Goal: Register for event/course

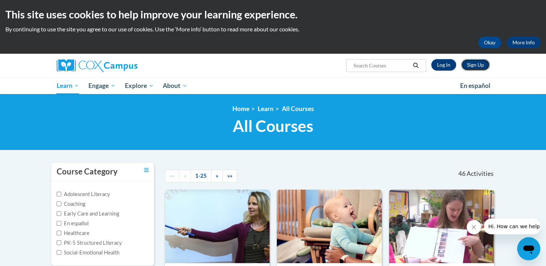
click at [474, 63] on link "Sign Up" at bounding box center [475, 65] width 28 height 12
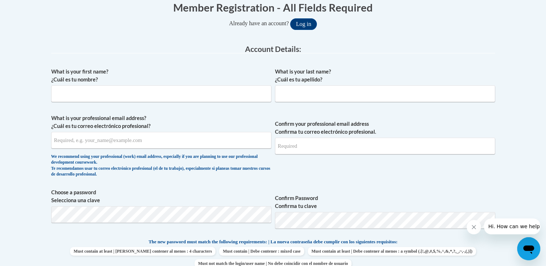
scroll to position [153, 0]
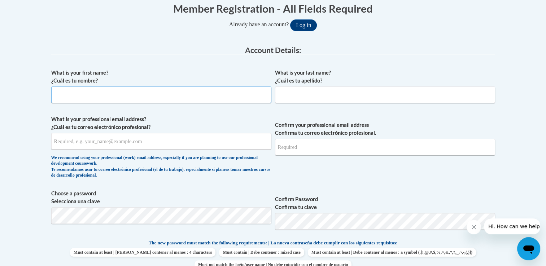
click at [203, 97] on input "What is your first name? ¿Cuál es tu nombre?" at bounding box center [161, 95] width 220 height 17
type input "Rachel"
type input "Snider"
type input "rachelsnider18@yahoo.com"
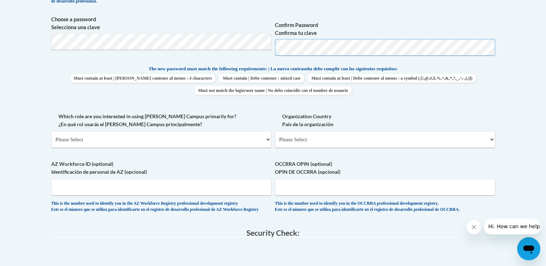
scroll to position [331, 0]
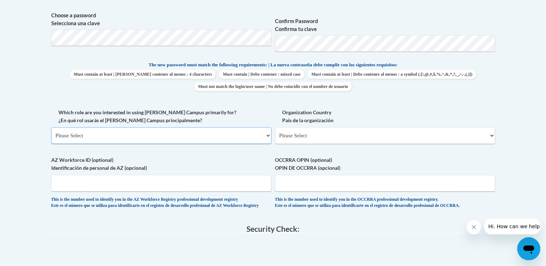
click at [251, 135] on select "Please Select College/University | Colegio/Universidad Community/Nonprofit Part…" at bounding box center [161, 135] width 220 height 17
select select "fbf2d438-af2f-41f8-98f1-81c410e29de3"
click at [51, 127] on select "Please Select College/University | Colegio/Universidad Community/Nonprofit Part…" at bounding box center [161, 135] width 220 height 17
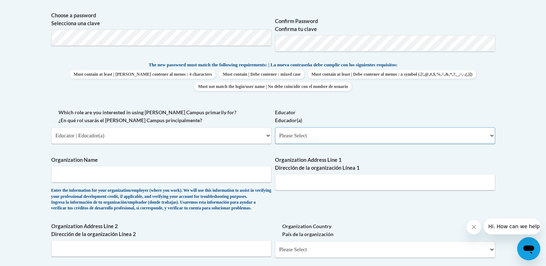
click at [299, 131] on select "Please Select Early Learning/Daycare Teacher/Family Home Care Provider | Maestr…" at bounding box center [385, 135] width 220 height 17
select select "5e2af403-4f2c-4e49-a02f-103e55d7b75b"
click at [275, 127] on select "Please Select Early Learning/Daycare Teacher/Family Home Care Provider | Maestr…" at bounding box center [385, 135] width 220 height 17
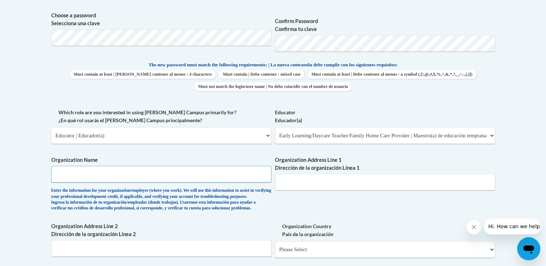
click at [211, 173] on input "Organization Name" at bounding box center [161, 174] width 220 height 17
type input "Youthland Academy of Newtown"
type input "7397 Main Street"
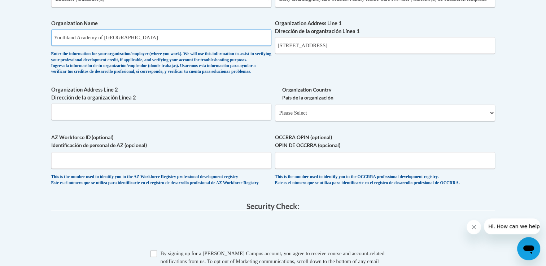
scroll to position [473, 0]
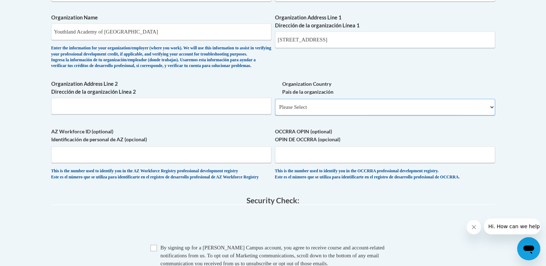
click at [301, 115] on select "Please Select United States | Estados Unidos Outside of the United States | Fue…" at bounding box center [385, 107] width 220 height 17
select select "ad49bcad-a171-4b2e-b99c-48b446064914"
click at [275, 110] on select "Please Select United States | Estados Unidos Outside of the United States | Fue…" at bounding box center [385, 107] width 220 height 17
select select
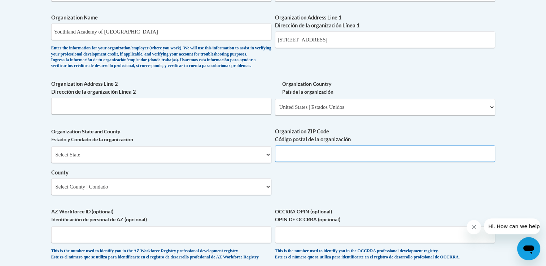
click at [311, 162] on input "Organization ZIP Code Código postal de la organización" at bounding box center [385, 153] width 220 height 17
type input "45244"
click at [174, 163] on select "Select State Alabama Alaska Arizona Arkansas California Colorado Connecticut De…" at bounding box center [161, 154] width 220 height 17
select select "Ohio"
click at [51, 158] on select "Select State Alabama Alaska Arizona Arkansas California Colorado Connecticut De…" at bounding box center [161, 154] width 220 height 17
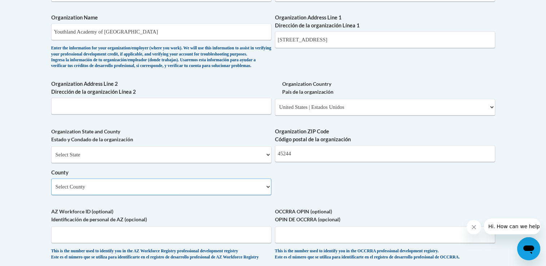
click at [118, 195] on select "Select County Adams Allen Ashland Ashtabula Athens Auglaize Belmont Brown Butle…" at bounding box center [161, 187] width 220 height 17
select select "Hamilton"
click at [51, 190] on select "Select County Adams Allen Ashland Ashtabula Athens Auglaize Belmont Brown Butle…" at bounding box center [161, 187] width 220 height 17
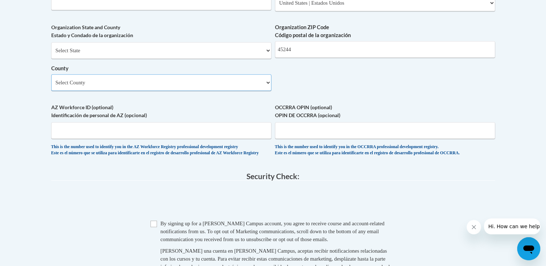
scroll to position [583, 0]
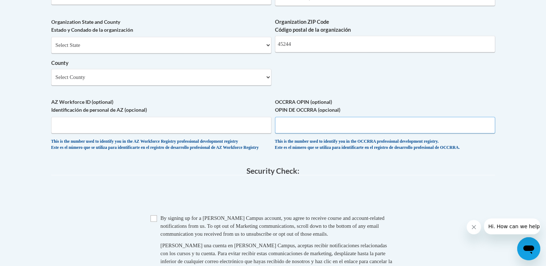
click at [413, 133] on input "OCCRRA OPIN (optional) OPIN DE OCCRRA (opcional)" at bounding box center [385, 125] width 220 height 17
type input "11198978"
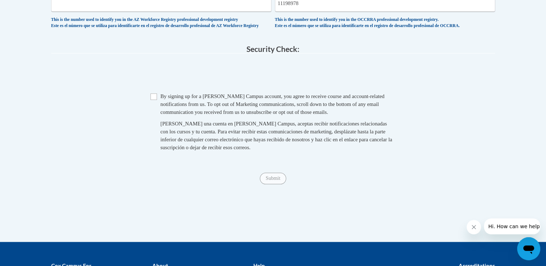
scroll to position [715, 0]
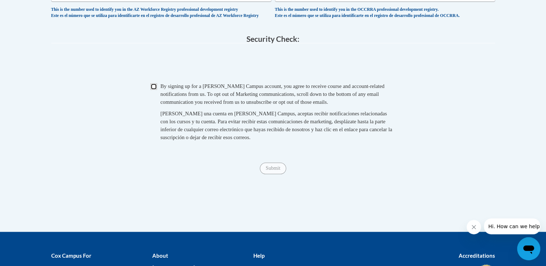
click at [154, 90] on input "Checkbox" at bounding box center [153, 86] width 6 height 6
checkbox input "true"
click at [280, 174] on input "Submit" at bounding box center [273, 169] width 26 height 12
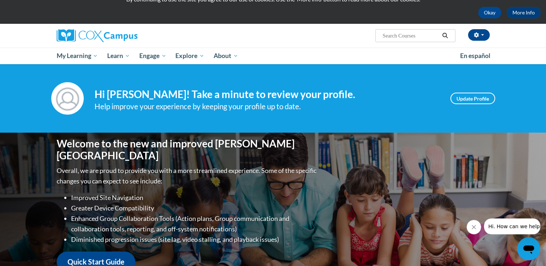
scroll to position [29, 0]
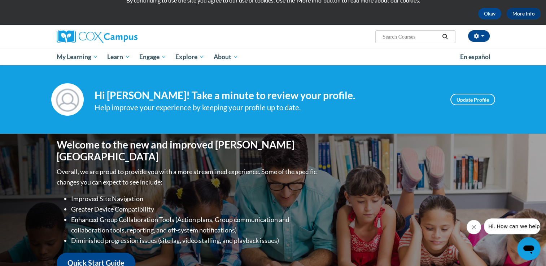
click at [410, 35] on input "Search..." at bounding box center [411, 36] width 58 height 9
type input "monitoring childrens progress"
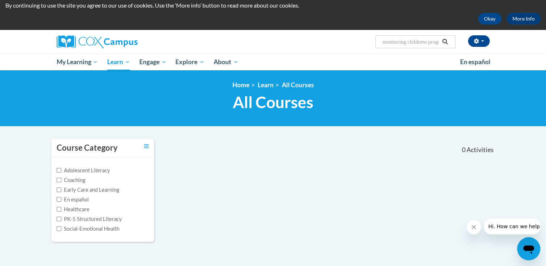
scroll to position [19, 0]
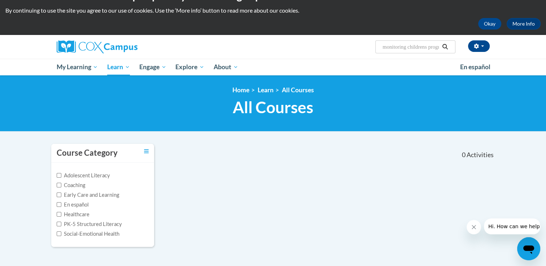
click at [436, 47] on input "monitoring childrens progress" at bounding box center [411, 47] width 58 height 9
click at [436, 48] on input "monitoring childrens progress" at bounding box center [411, 47] width 58 height 9
type input "monitoring childrens progress in language"
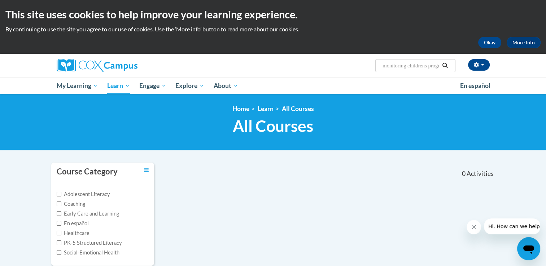
click at [434, 65] on input "monitoring childrens progress in language" at bounding box center [411, 65] width 58 height 9
click at [434, 65] on input "rogress in language" at bounding box center [411, 65] width 58 height 9
type input "r"
type input "the early years"
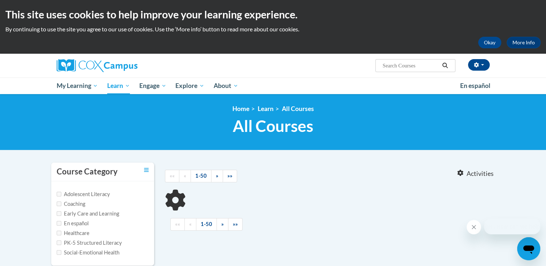
type input "the early years"
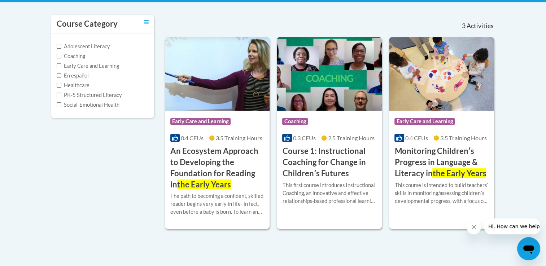
scroll to position [150, 0]
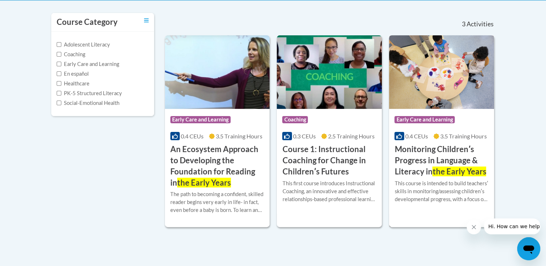
click at [437, 159] on h3 "Monitoring Childrenʹs Progress in Language & Literacy in the Early Years" at bounding box center [441, 160] width 94 height 33
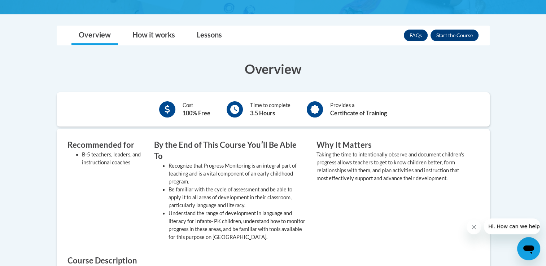
scroll to position [199, 0]
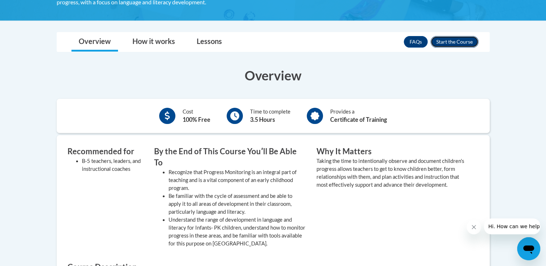
click at [451, 41] on button "Enroll" at bounding box center [454, 42] width 48 height 12
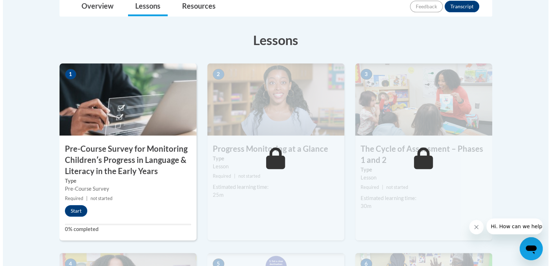
scroll to position [194, 0]
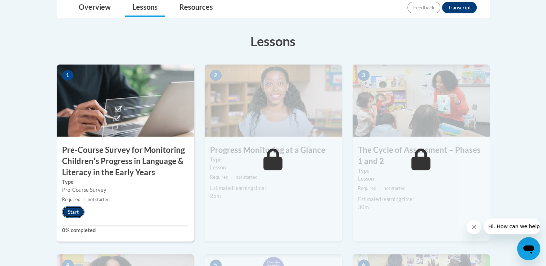
click at [75, 211] on button "Start" at bounding box center [73, 212] width 22 height 12
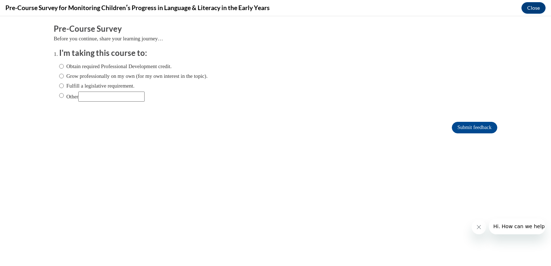
scroll to position [0, 0]
click at [59, 65] on input "Obtain required Professional Development credit." at bounding box center [61, 66] width 5 height 8
radio input "true"
click at [471, 127] on input "Submit feedback" at bounding box center [474, 128] width 45 height 12
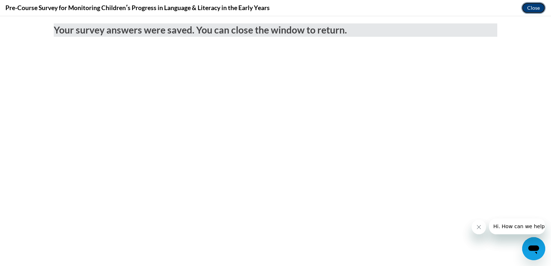
click at [531, 5] on button "Close" at bounding box center [534, 8] width 24 height 12
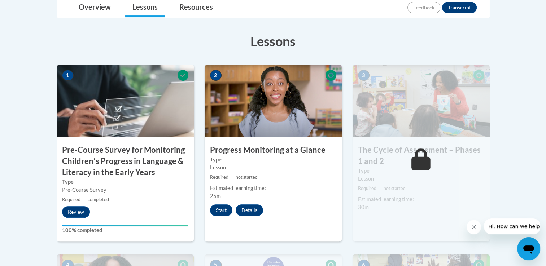
click at [480, 225] on button "Close message from company" at bounding box center [473, 227] width 14 height 14
click at [221, 205] on button "Start" at bounding box center [221, 211] width 22 height 12
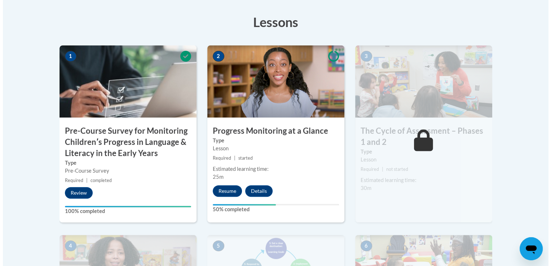
scroll to position [217, 0]
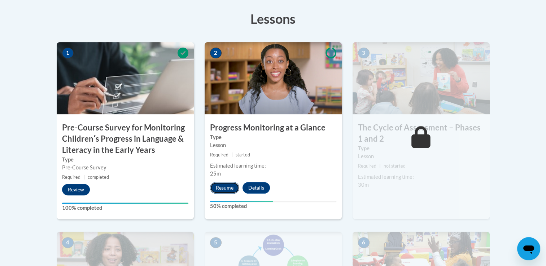
click at [219, 186] on button "Resume" at bounding box center [224, 188] width 29 height 12
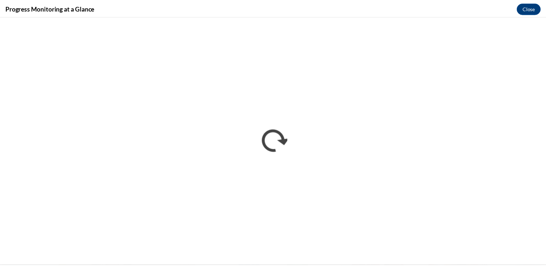
scroll to position [0, 0]
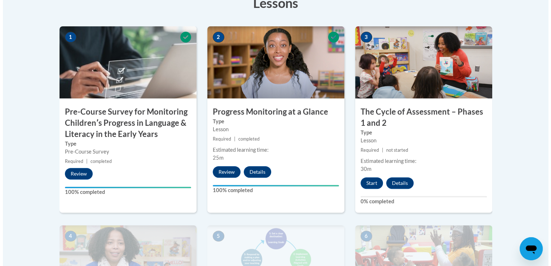
scroll to position [240, 0]
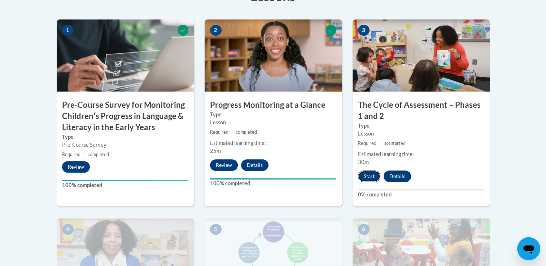
click at [368, 174] on button "Start" at bounding box center [369, 177] width 22 height 12
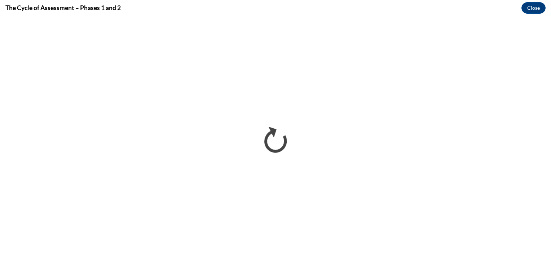
scroll to position [0, 0]
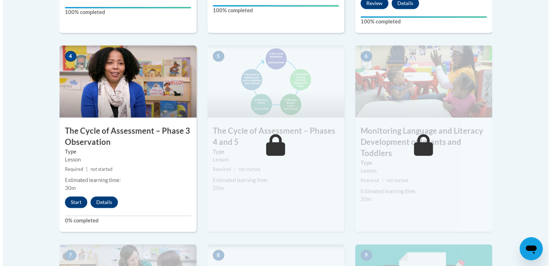
scroll to position [408, 0]
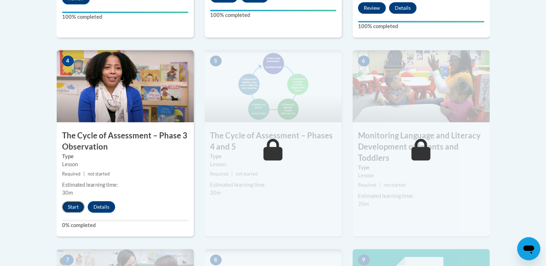
click at [69, 206] on button "Start" at bounding box center [73, 207] width 22 height 12
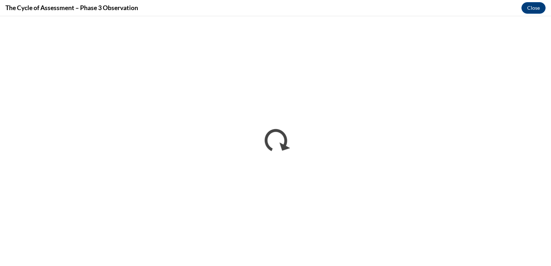
scroll to position [0, 0]
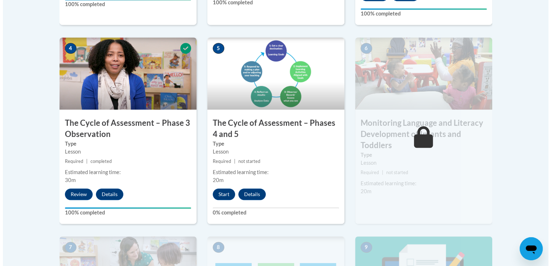
scroll to position [420, 0]
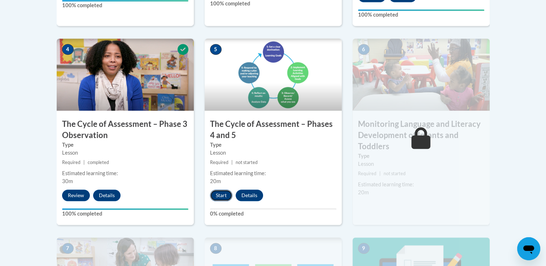
click at [227, 194] on button "Start" at bounding box center [221, 196] width 22 height 12
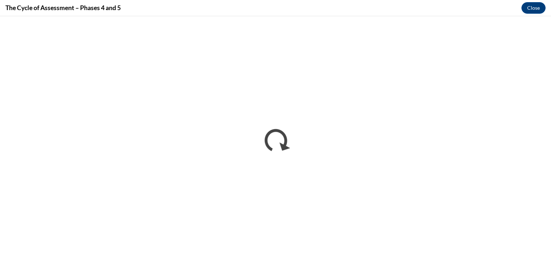
scroll to position [0, 0]
